Goal: Information Seeking & Learning: Learn about a topic

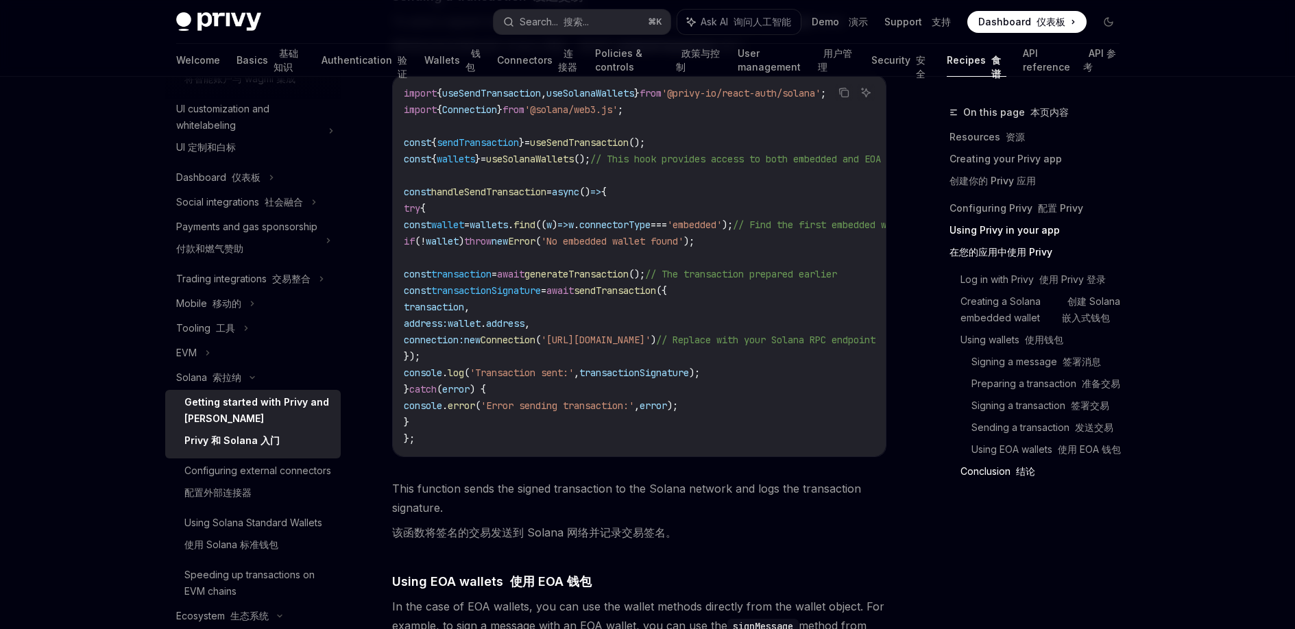
scroll to position [5087, 0]
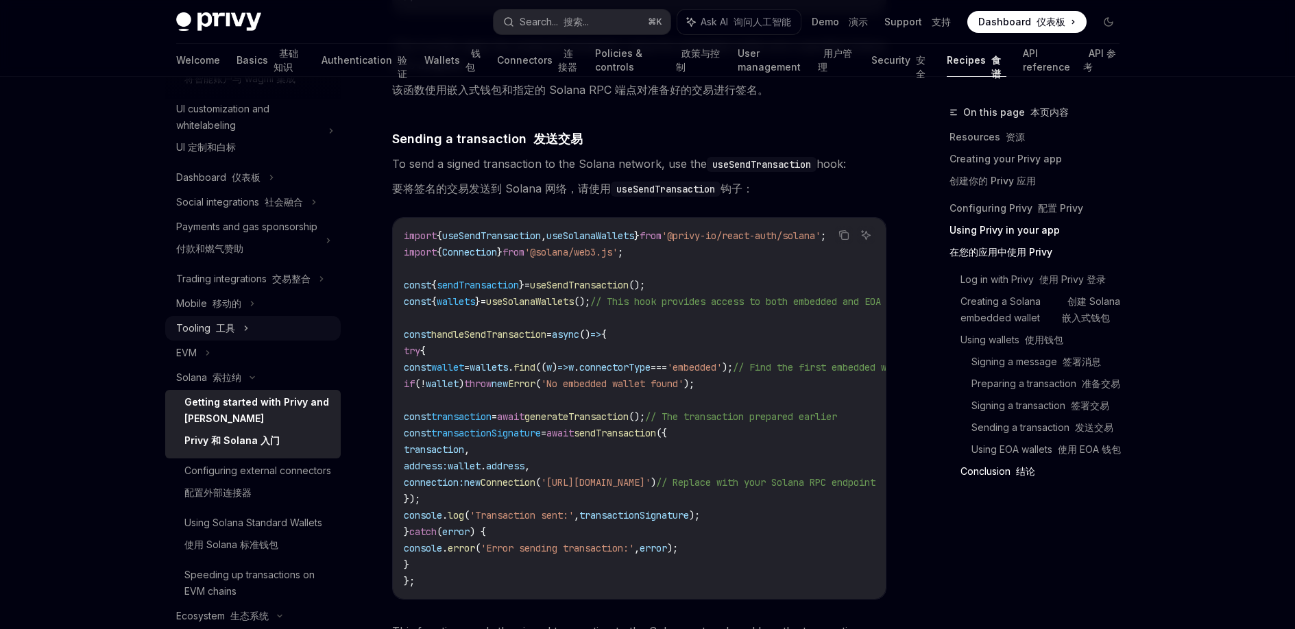
click at [234, 341] on div "Tooling 工具" at bounding box center [253, 328] width 176 height 25
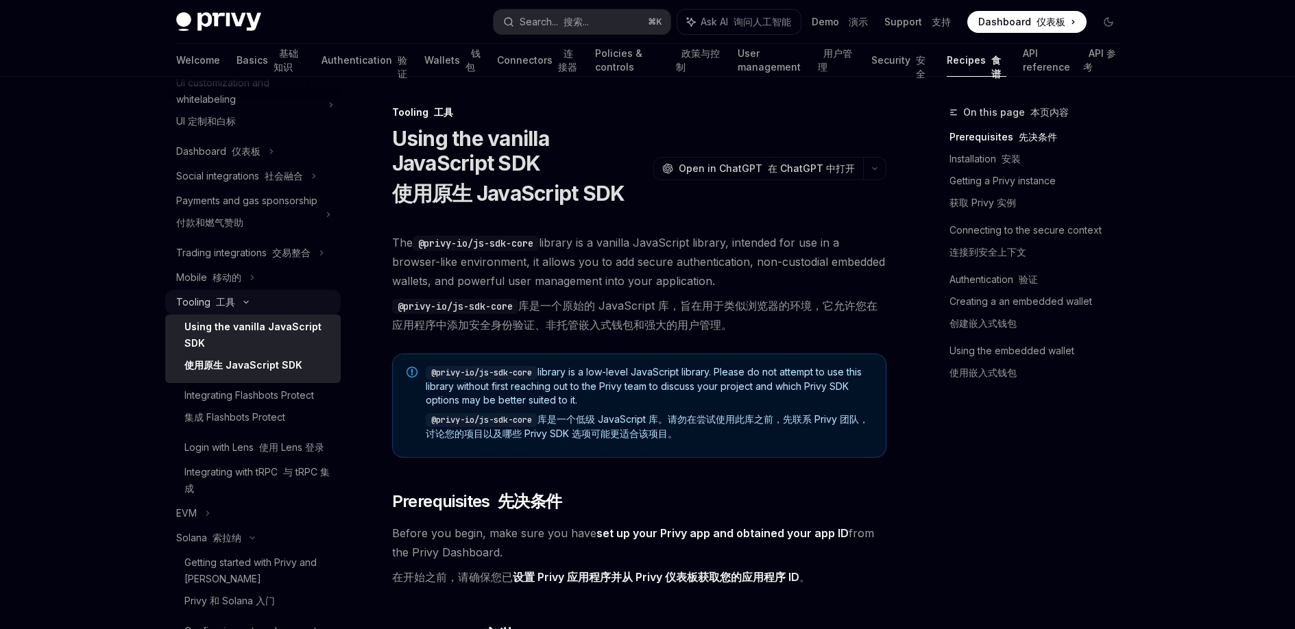
scroll to position [742, 0]
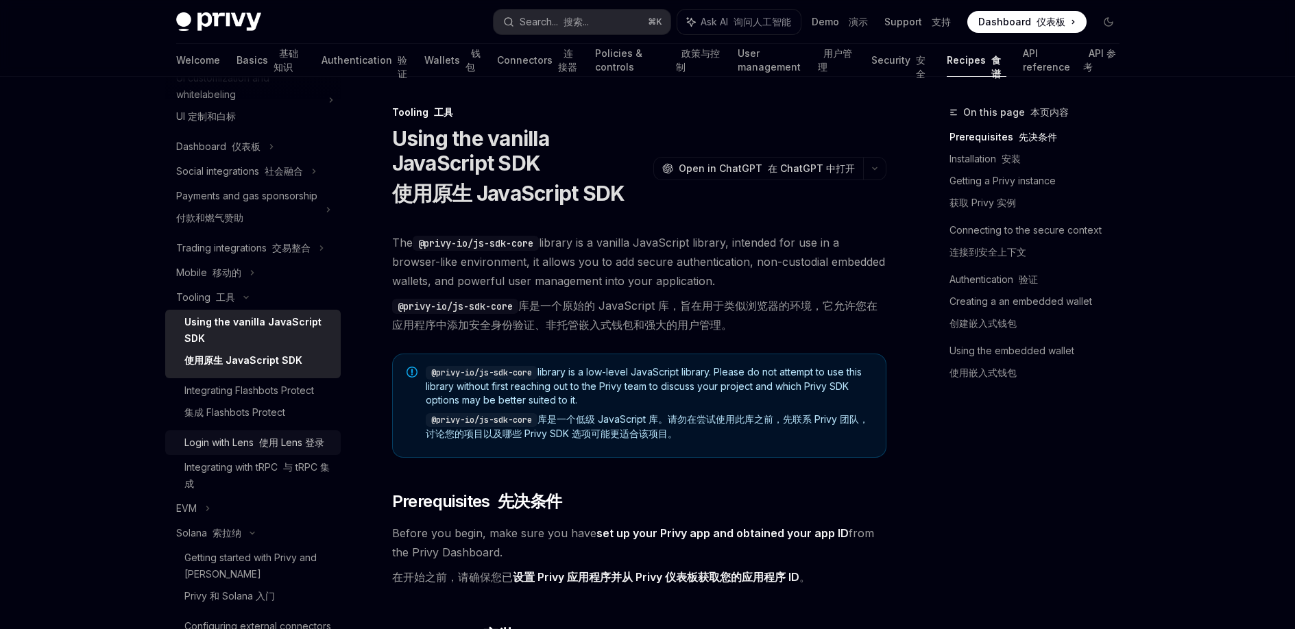
click at [233, 451] on div "Login with Lens 使用 Lens 登录" at bounding box center [254, 443] width 140 height 16
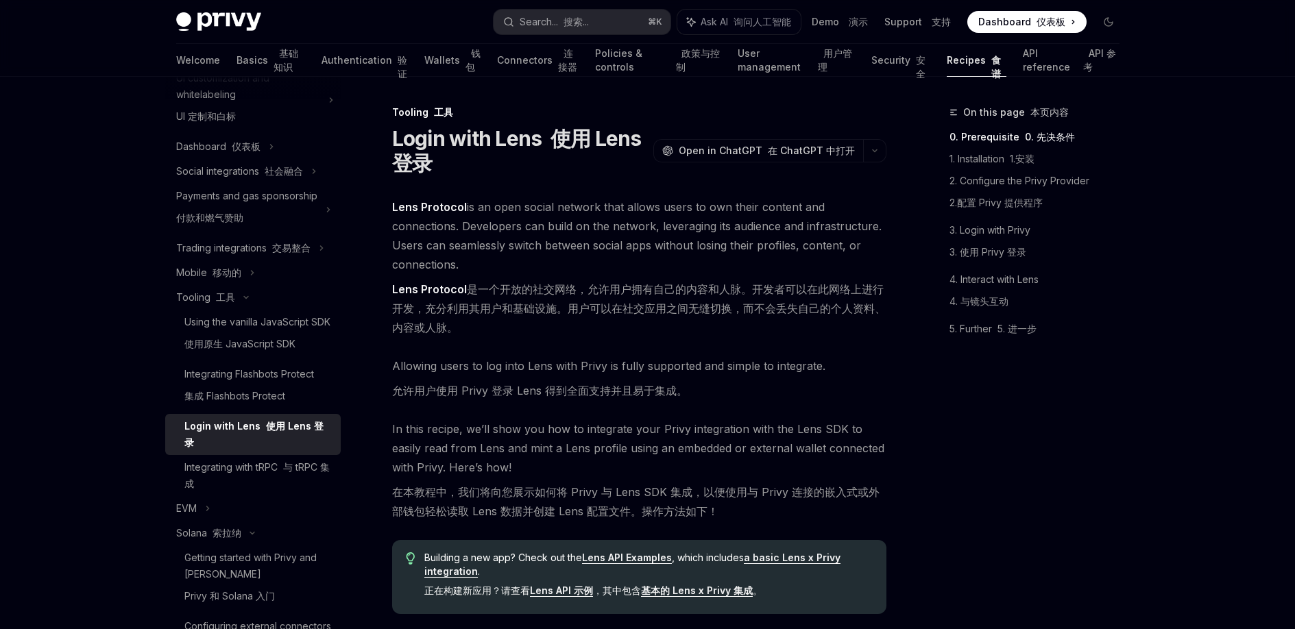
click at [413, 285] on link "Lens Protocol" at bounding box center [429, 289] width 75 height 14
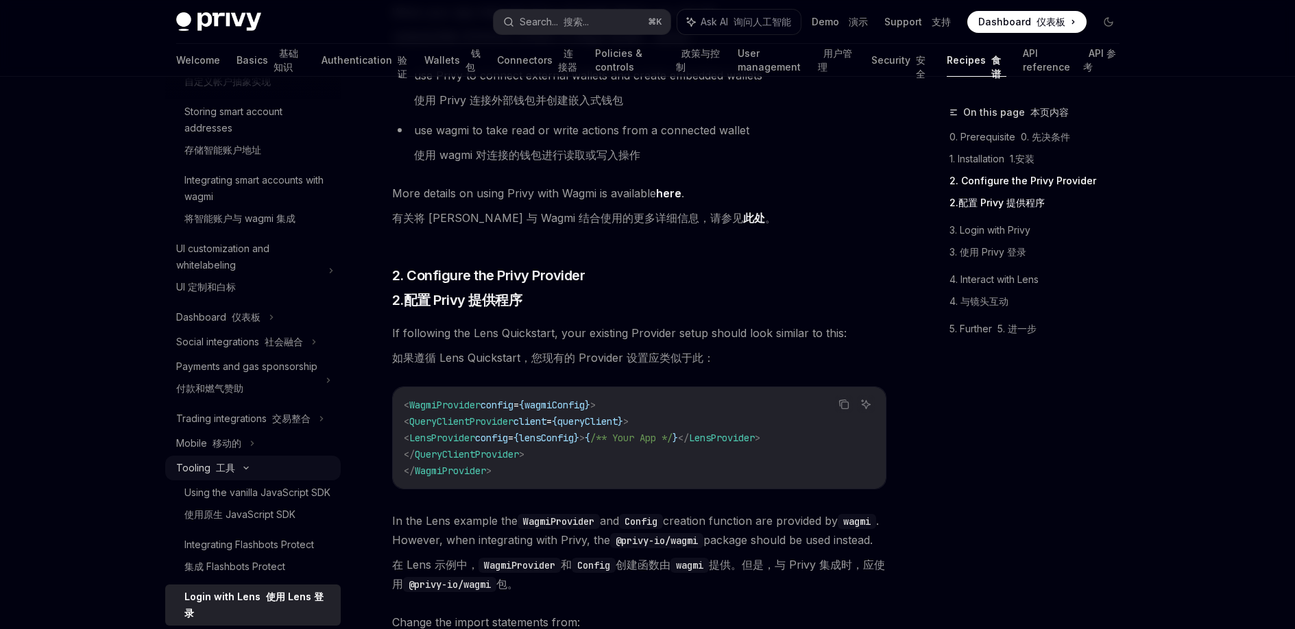
scroll to position [54, 0]
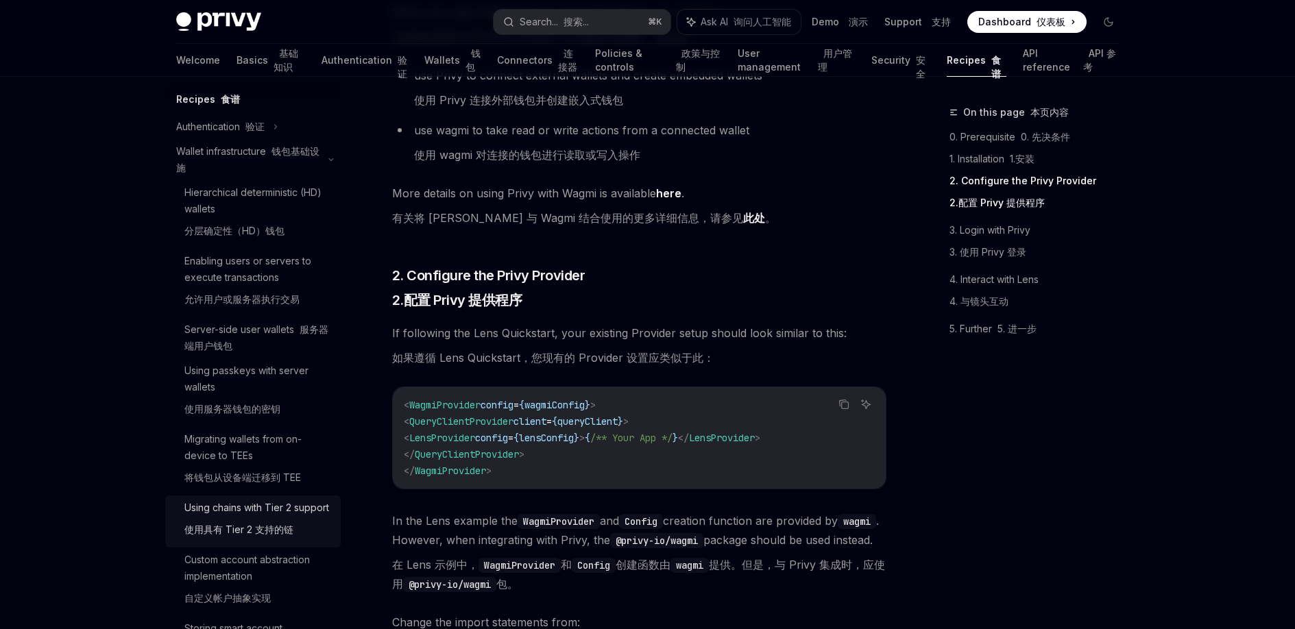
click at [232, 511] on div "Using chains with Tier 2 support 使用具有 Tier 2 支持的链" at bounding box center [256, 522] width 145 height 44
type textarea "*"
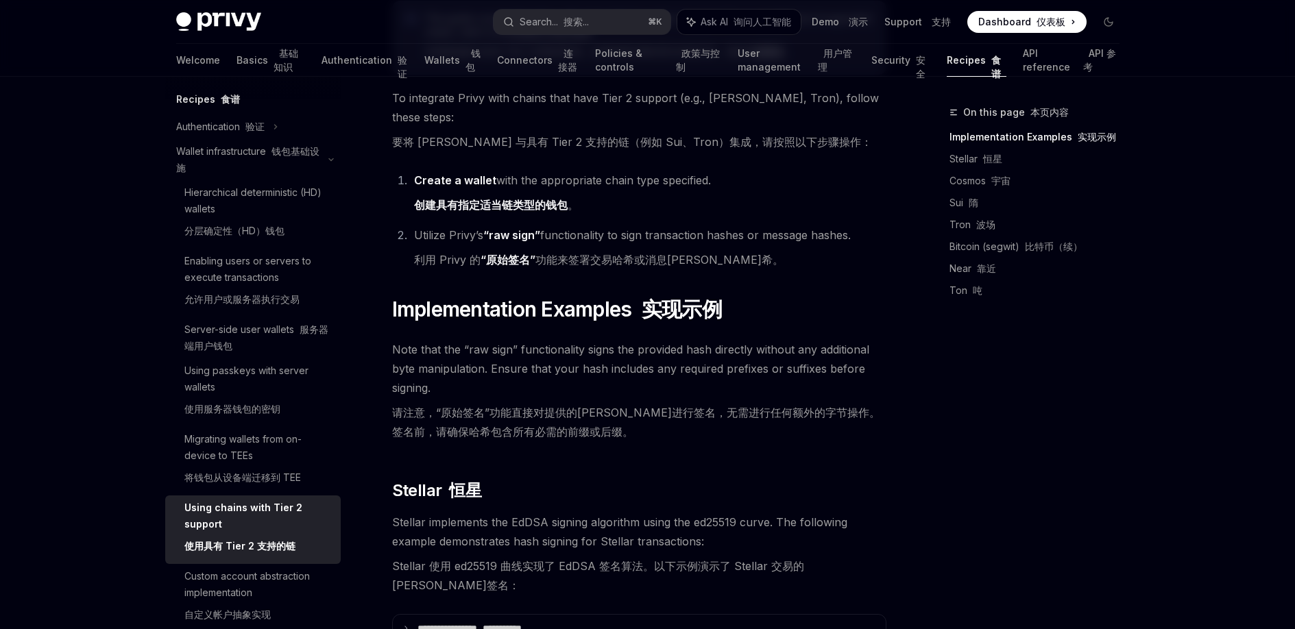
scroll to position [435, 0]
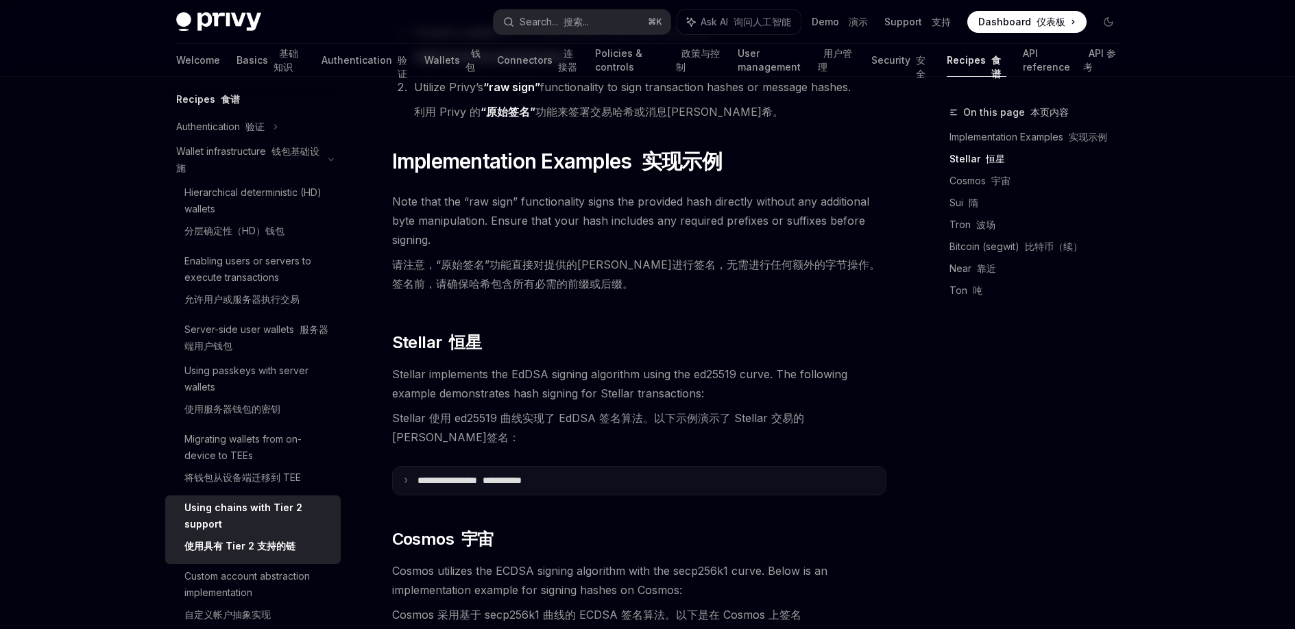
click at [403, 467] on summary "**********" at bounding box center [639, 481] width 493 height 29
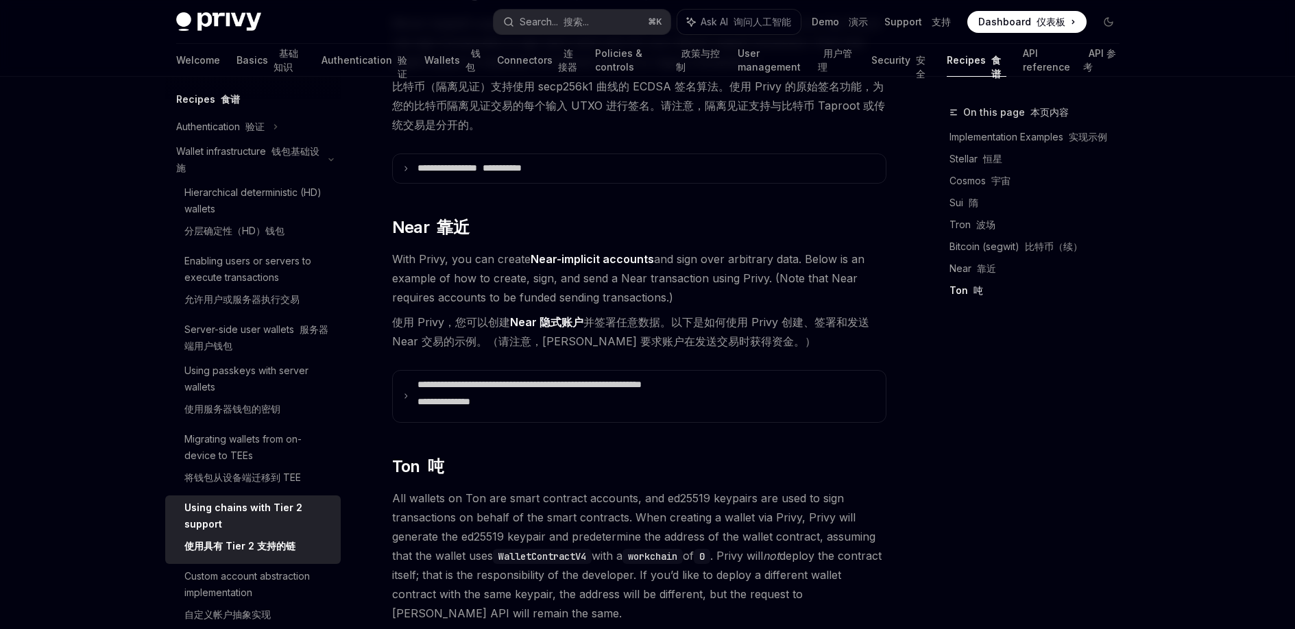
scroll to position [2559, 0]
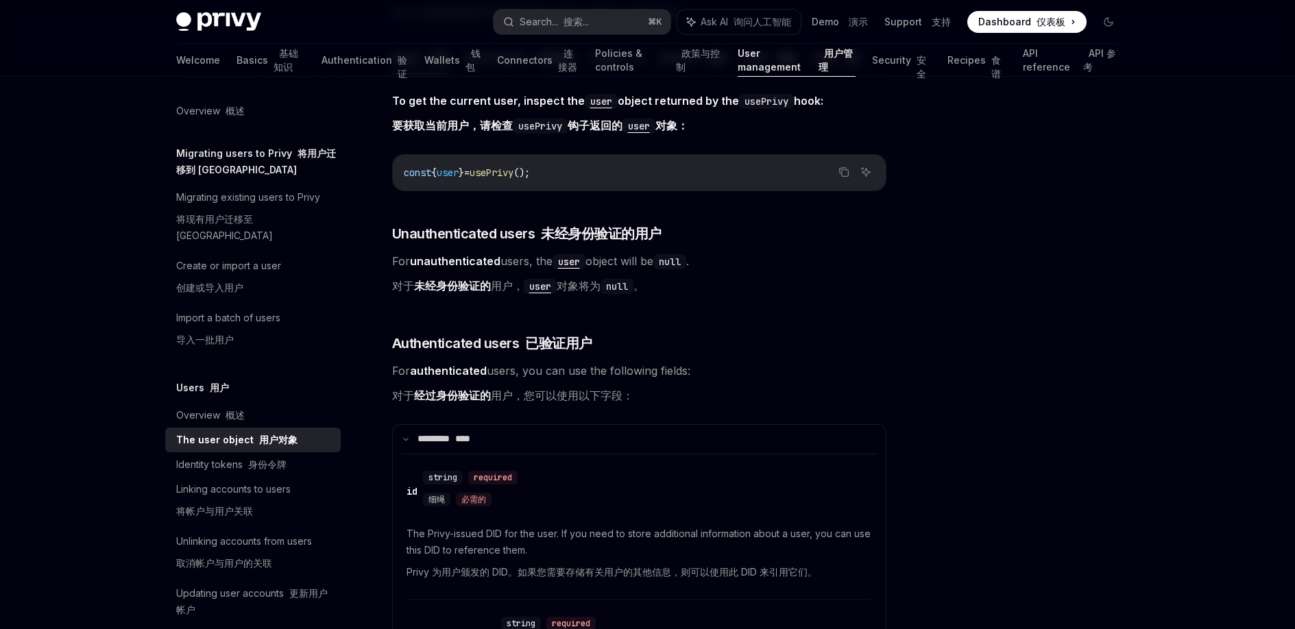
scroll to position [215, 0]
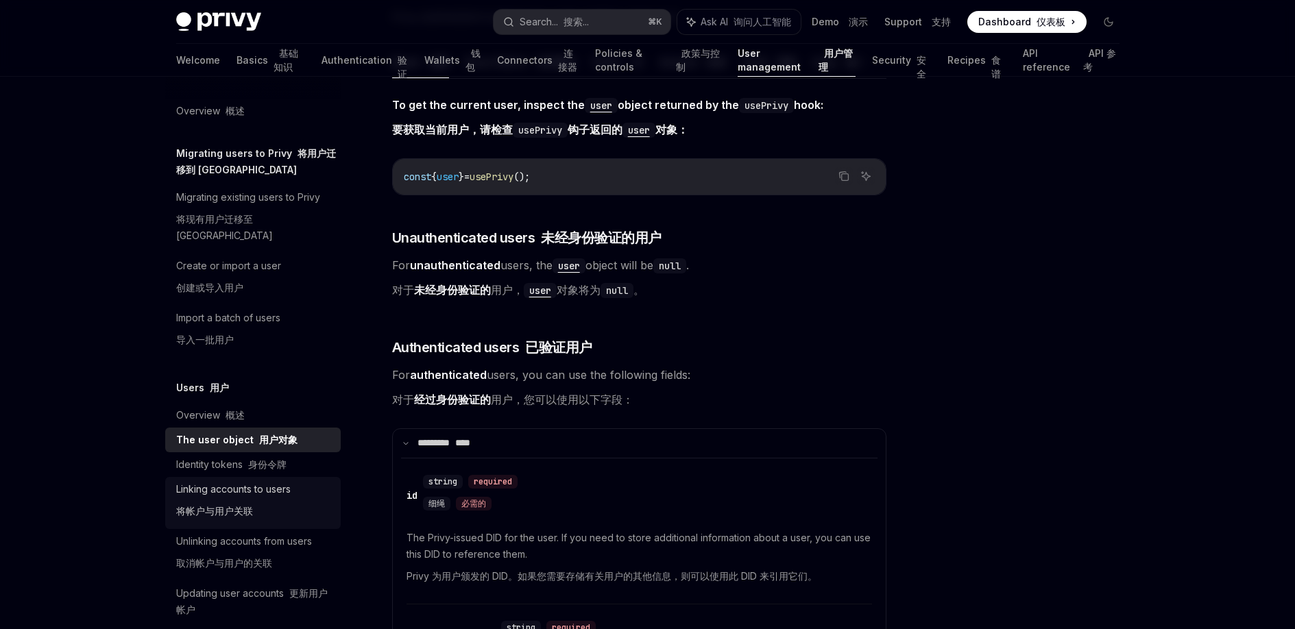
click at [213, 481] on div "Linking accounts to users 将帐户与用户关联" at bounding box center [233, 503] width 114 height 44
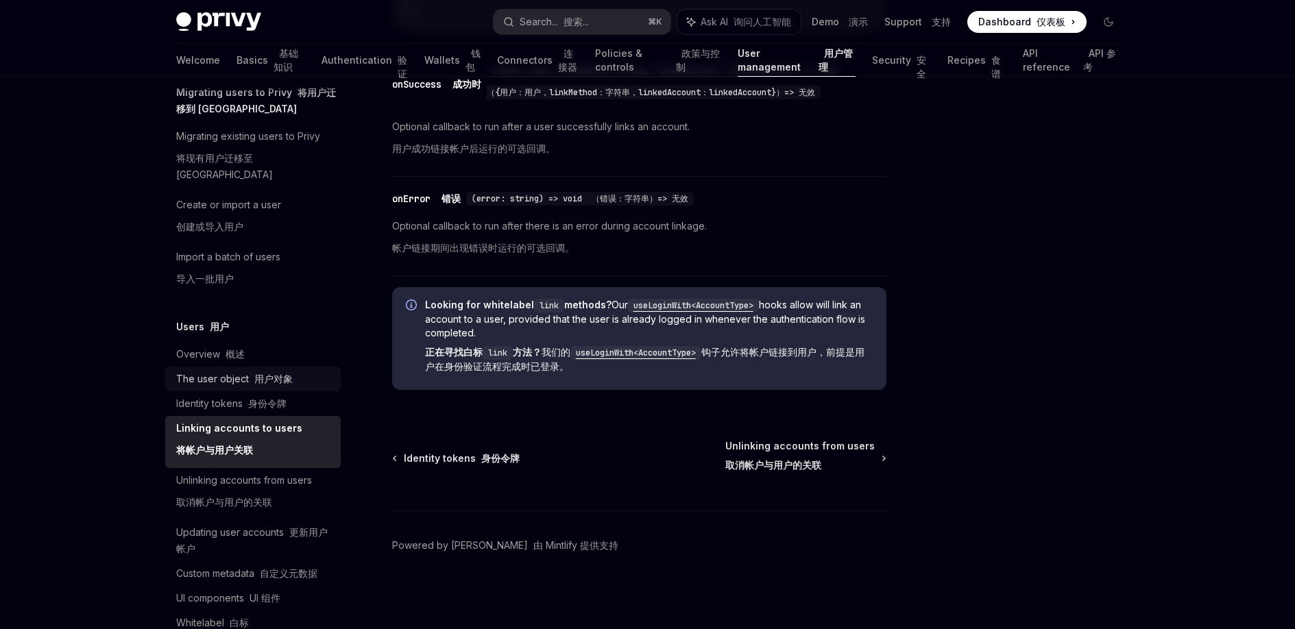
scroll to position [217, 0]
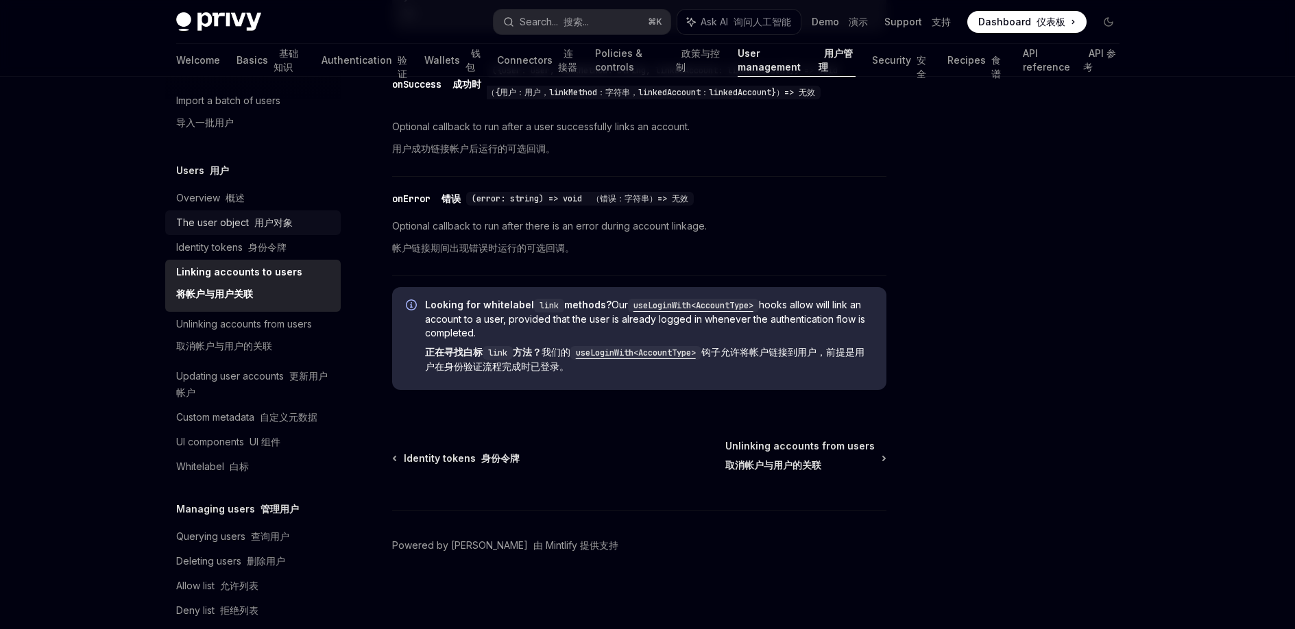
click at [202, 434] on div "UI components UI 组件" at bounding box center [228, 442] width 104 height 16
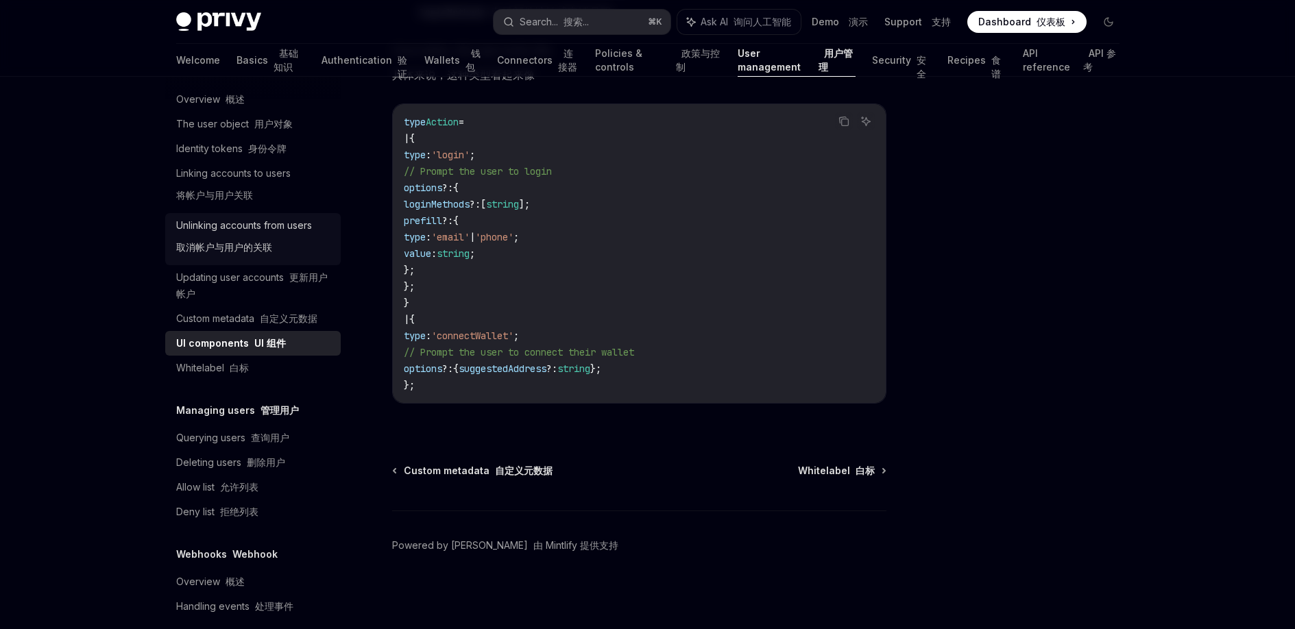
scroll to position [317, 0]
click at [232, 481] on font "允许列表" at bounding box center [239, 487] width 38 height 12
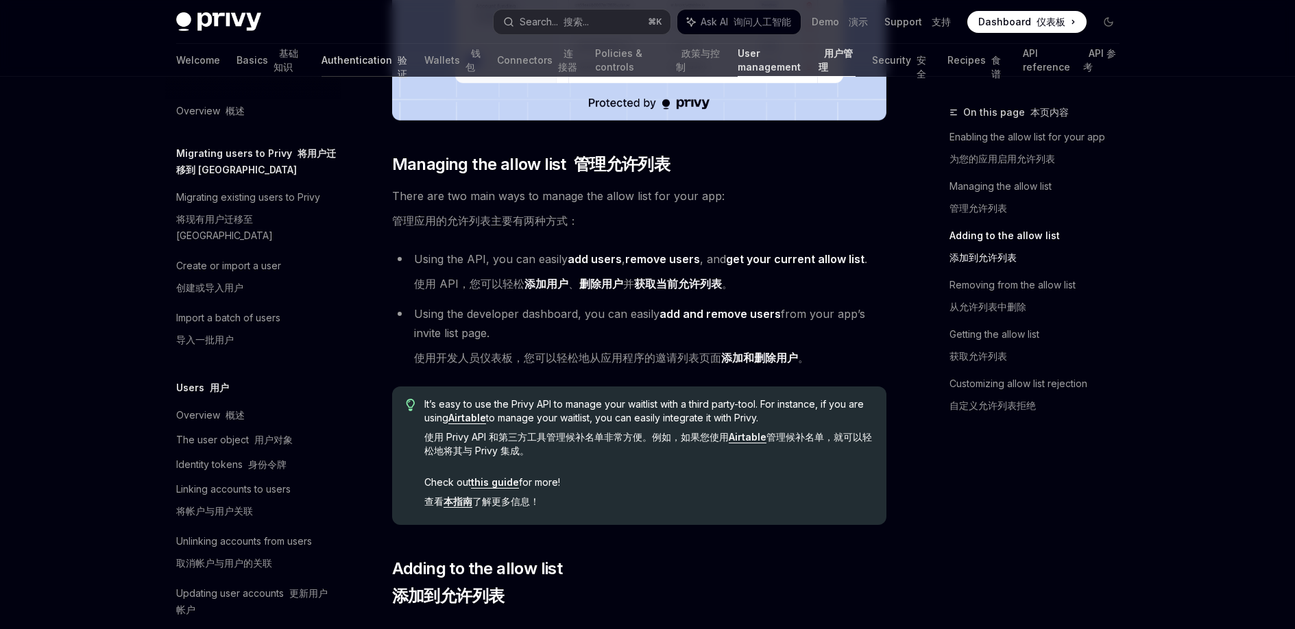
click at [322, 53] on link "Authentication 验证" at bounding box center [365, 60] width 86 height 33
type textarea "*"
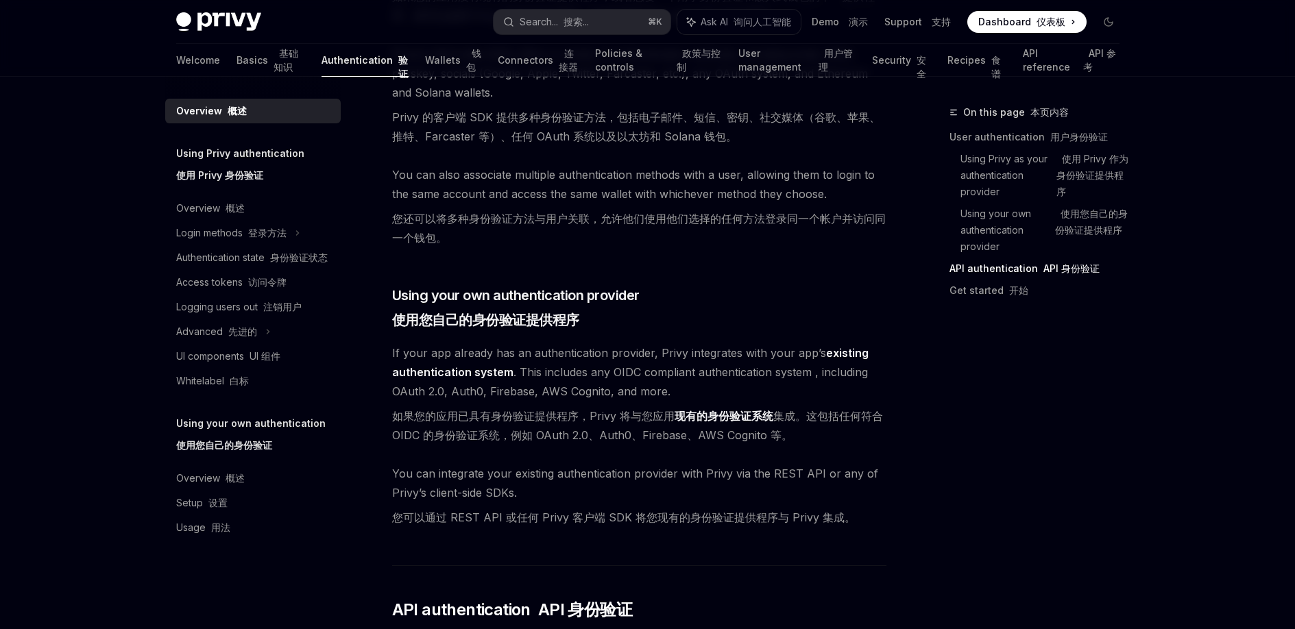
scroll to position [990, 0]
